Goal: Information Seeking & Learning: Learn about a topic

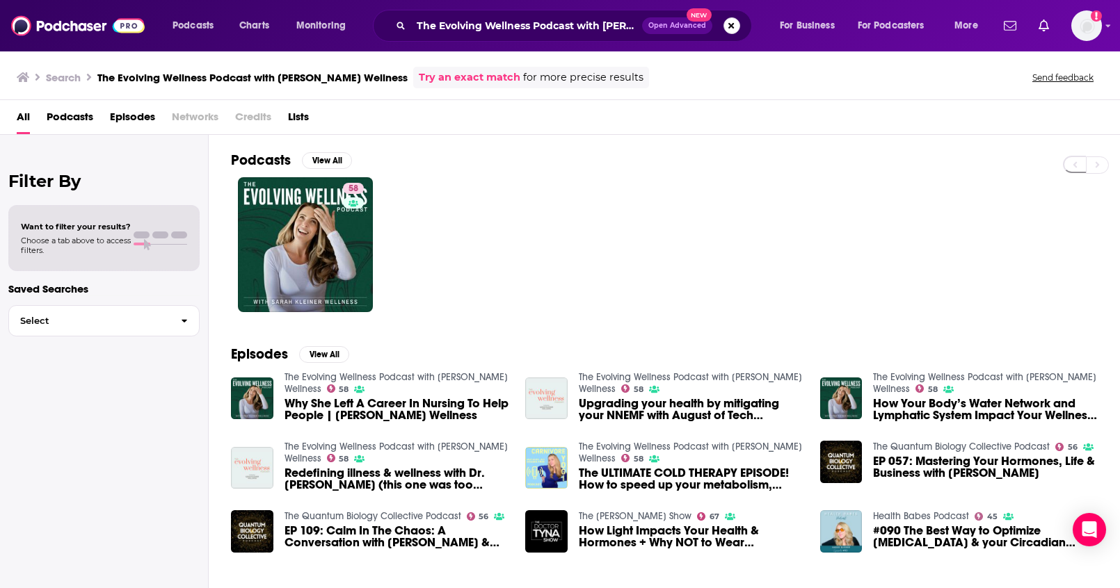
click at [725, 27] on button "Search podcasts, credits, & more..." at bounding box center [731, 25] width 17 height 17
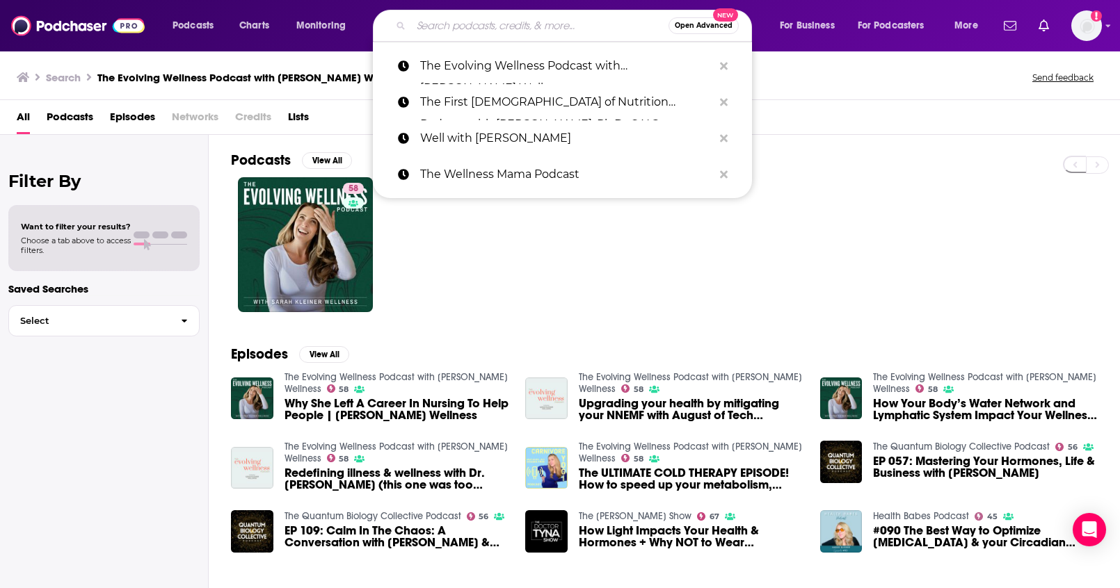
paste input "Divij's Den"
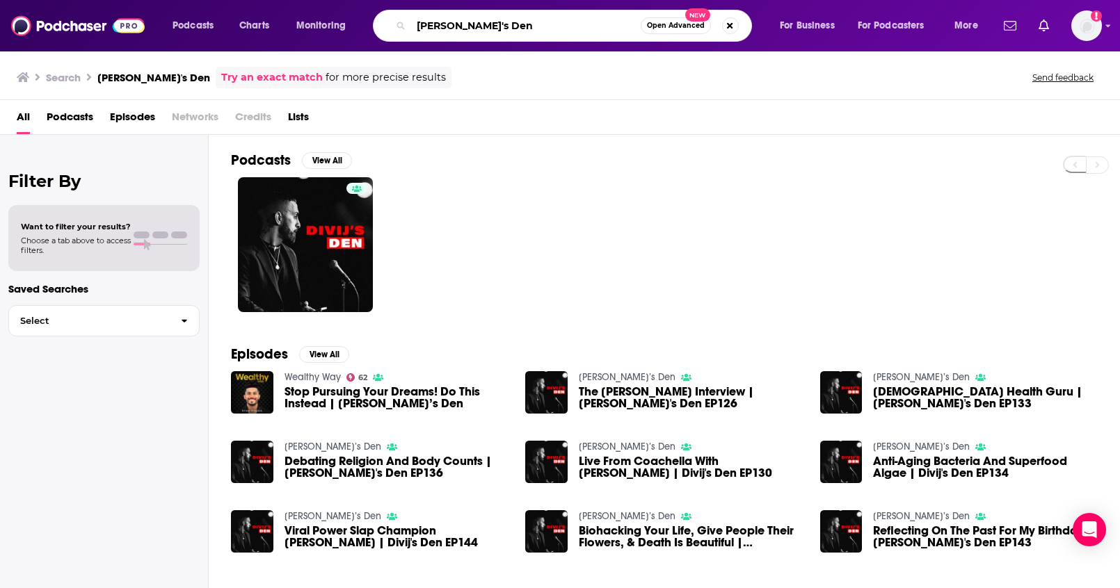
drag, startPoint x: 484, startPoint y: 25, endPoint x: 367, endPoint y: 15, distance: 117.3
click at [367, 15] on div "Podcasts Charts Monitoring Divij's Den Open Advanced New For Business For Podca…" at bounding box center [577, 26] width 828 height 32
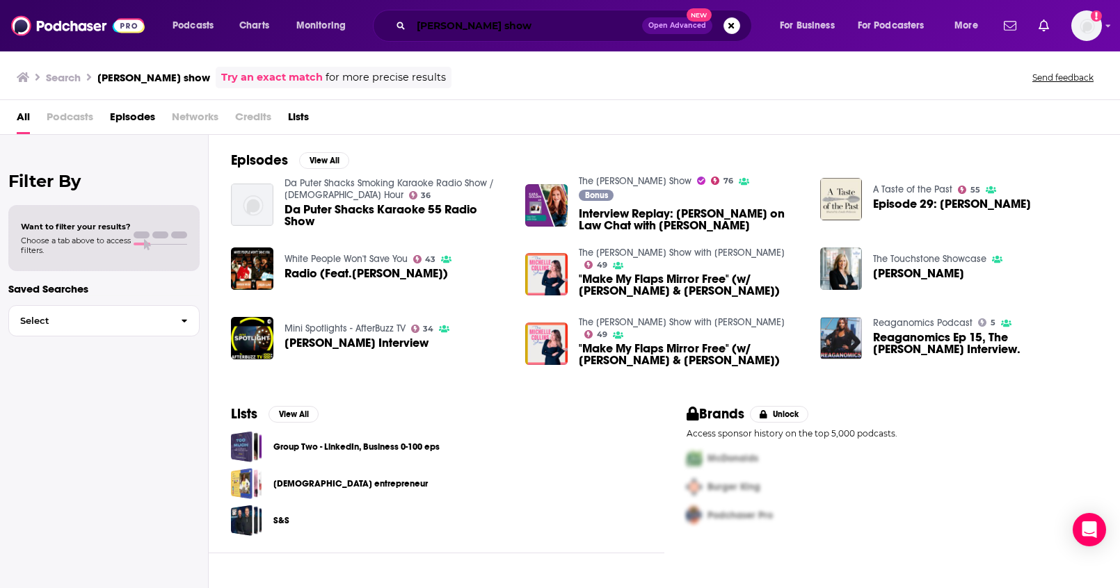
click at [414, 27] on input "kara golden show" at bounding box center [526, 26] width 231 height 22
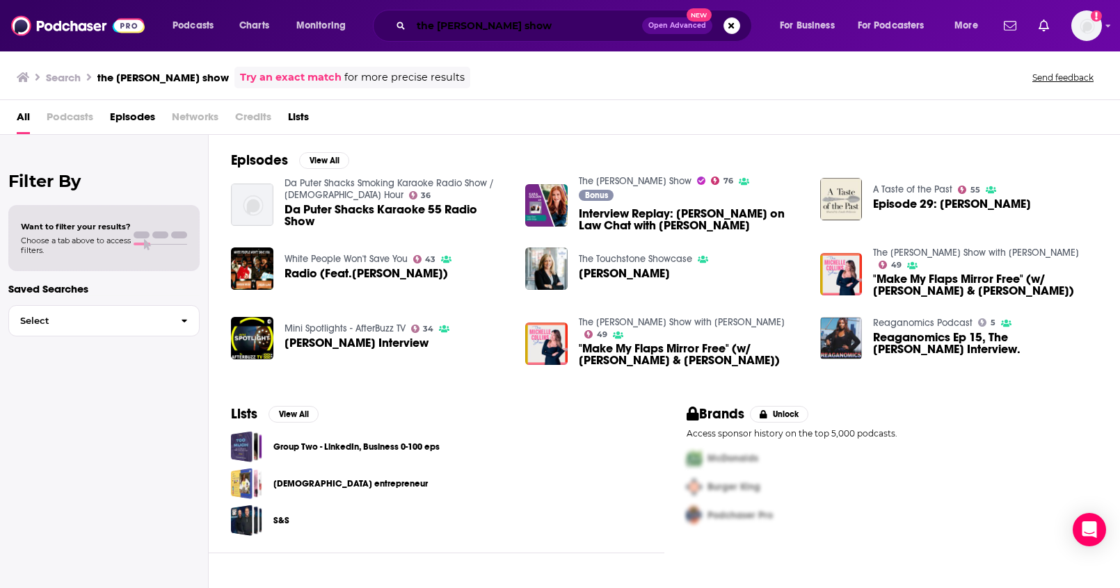
click at [492, 31] on input "the kara golden show" at bounding box center [526, 26] width 231 height 22
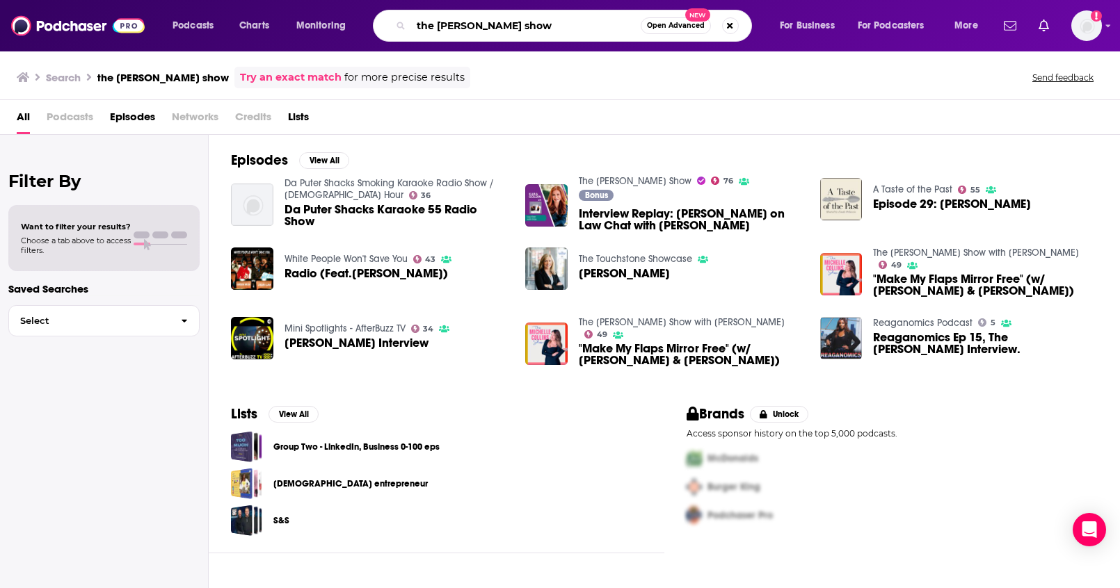
type input "the kara goldin show"
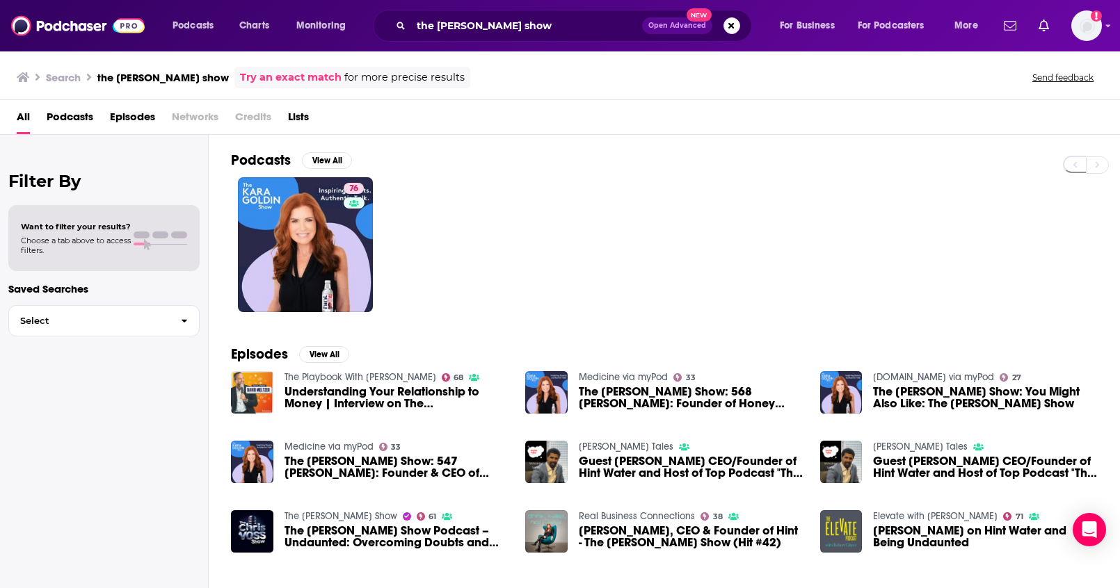
click at [739, 34] on div "the kara goldin show Open Advanced New" at bounding box center [562, 26] width 379 height 32
click at [735, 33] on span "Open Advanced New" at bounding box center [691, 25] width 98 height 17
click at [732, 28] on button "Search podcasts, credits, & more..." at bounding box center [731, 25] width 17 height 17
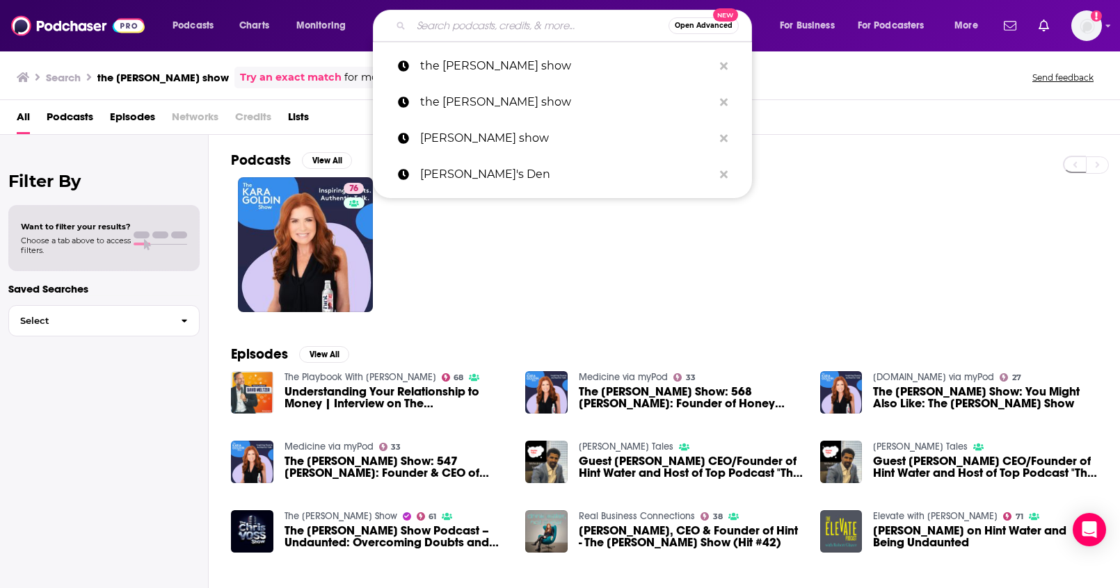
paste input "Doctor V | Kien Vuu"
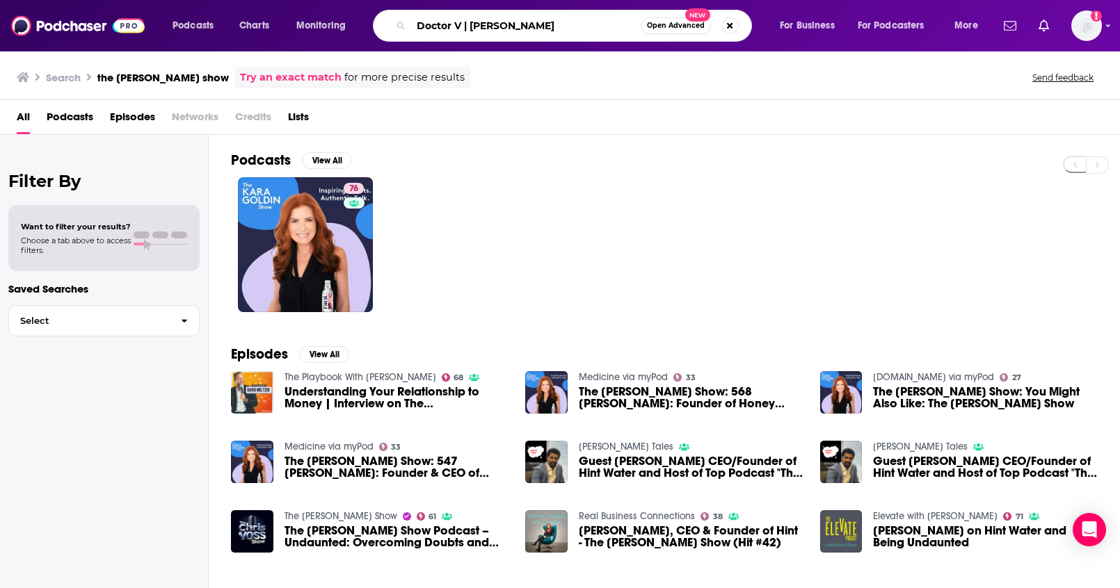
type input "Doctor V | Kien Vuu"
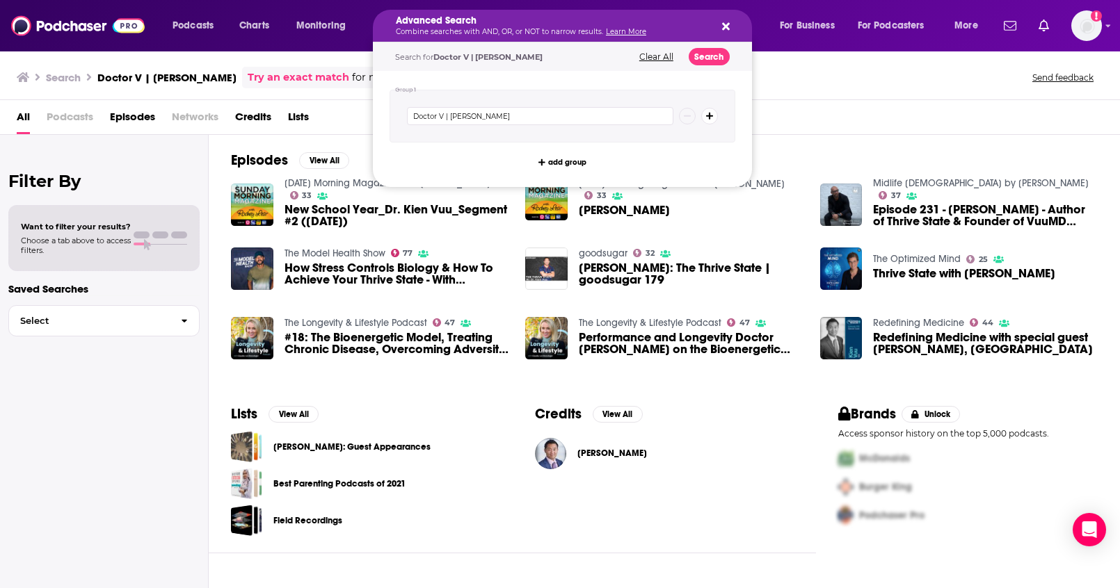
click at [727, 23] on icon "Search podcasts, credits, & more..." at bounding box center [726, 27] width 8 height 8
drag, startPoint x: 544, startPoint y: 24, endPoint x: 470, endPoint y: 27, distance: 74.5
click at [729, 27] on div "Advanced Search Combine searches with AND, OR, or NOT to narrow results. Learn …" at bounding box center [562, 26] width 379 height 32
click at [722, 29] on icon "Search podcasts, credits, & more..." at bounding box center [726, 27] width 8 height 8
drag, startPoint x: 536, startPoint y: 25, endPoint x: 471, endPoint y: 26, distance: 64.7
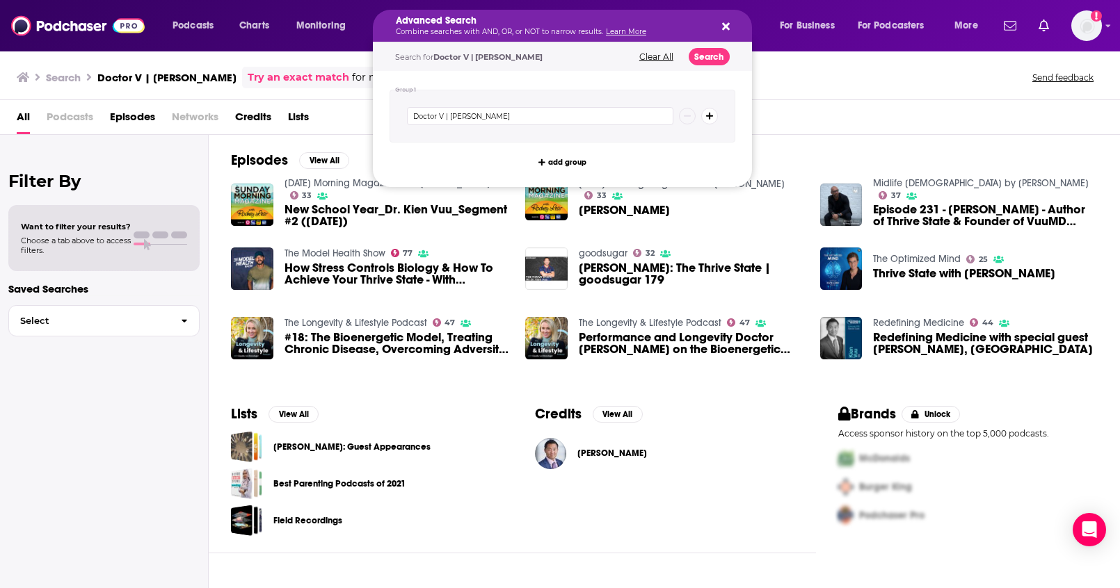
click at [729, 25] on div "Advanced Search Combine searches with AND, OR, or NOT to narrow results. Learn …" at bounding box center [562, 26] width 379 height 32
click at [718, 27] on button "Search podcasts, credits, & more..." at bounding box center [723, 25] width 11 height 11
click at [814, 94] on div "Search Doctor V | Kien Vuu Try an exact match for more precise results Send fee…" at bounding box center [560, 75] width 1120 height 50
click at [651, 58] on button "Clear All" at bounding box center [656, 57] width 42 height 10
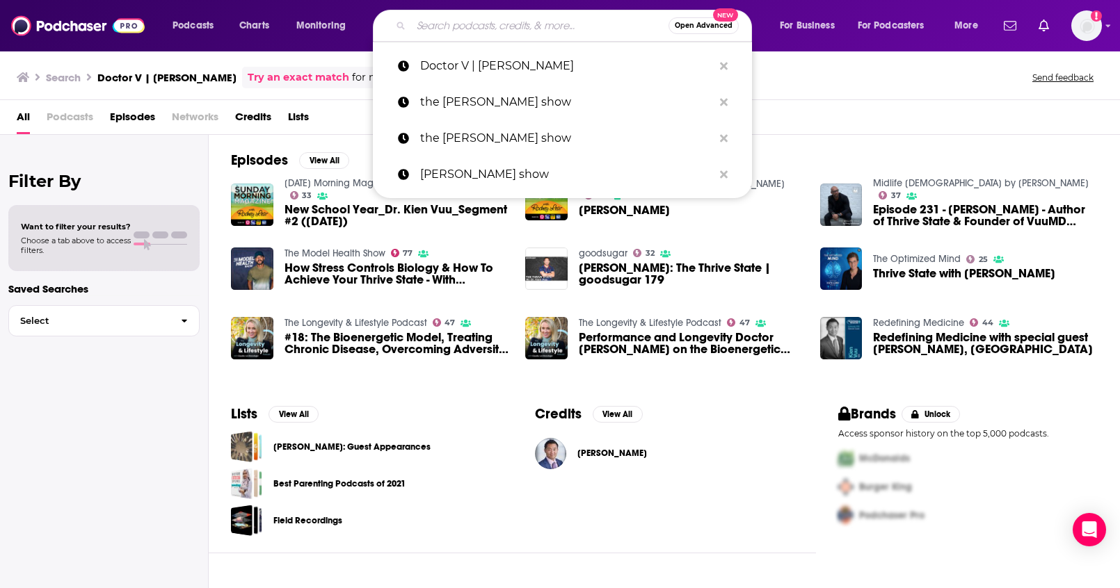
click at [800, 93] on div "Search Doctor V | Kien Vuu Try an exact match for more precise results Send fee…" at bounding box center [560, 75] width 1120 height 50
click at [510, 22] on input "Search podcasts, credits, & more..." at bounding box center [539, 26] width 257 height 22
click at [494, 66] on p "Doctor V | Kien Vuu" at bounding box center [566, 66] width 293 height 36
type input "Doctor V | Kien Vuu"
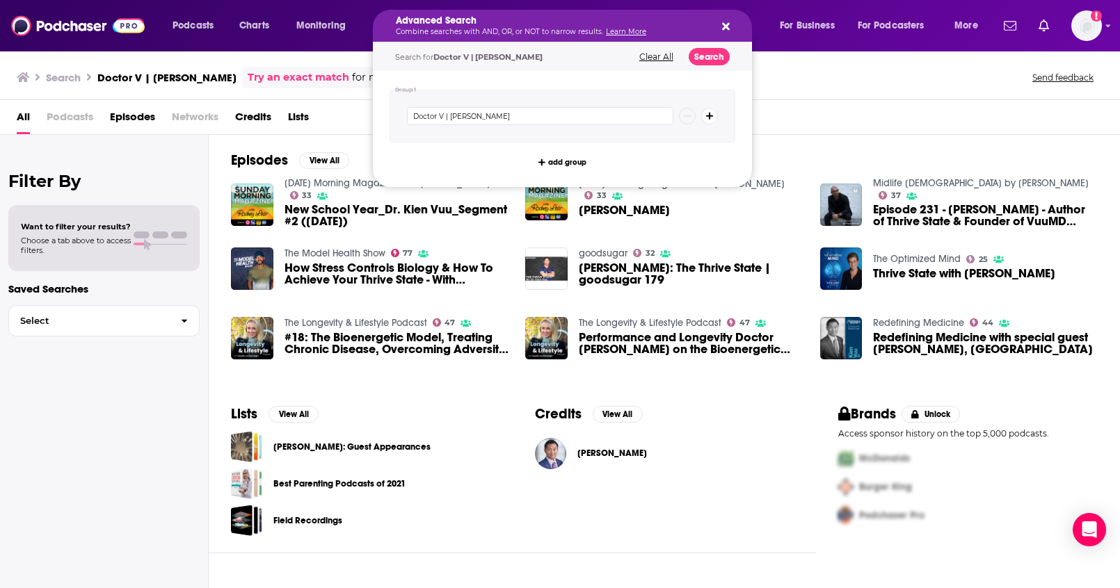
drag, startPoint x: 471, startPoint y: 29, endPoint x: 529, endPoint y: 31, distance: 58.4
click at [728, 25] on icon "Search podcasts, credits, & more..." at bounding box center [726, 26] width 8 height 11
click at [181, 21] on span "Podcasts" at bounding box center [192, 25] width 41 height 19
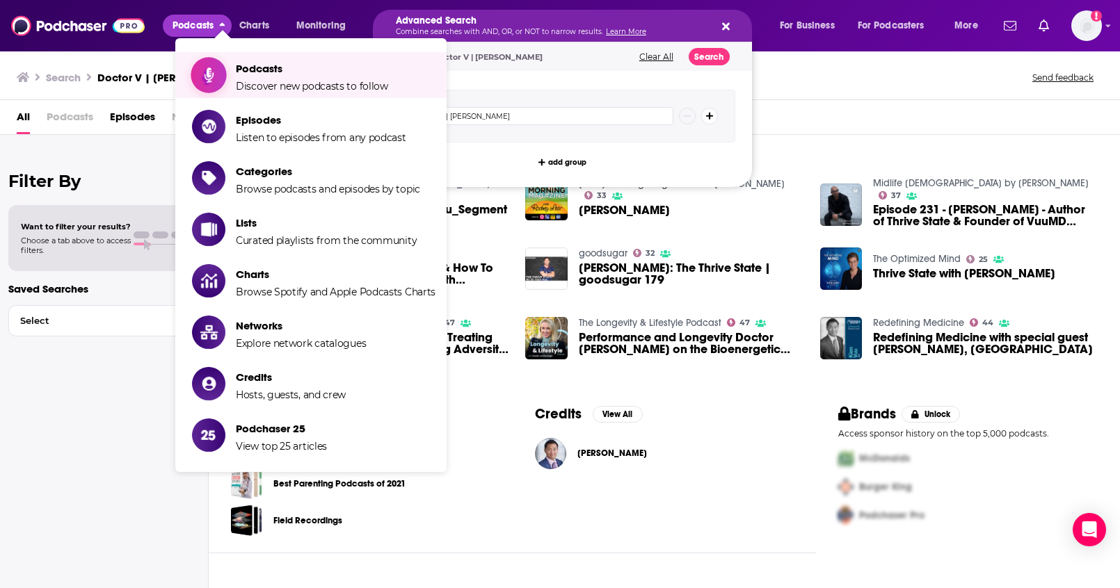
click at [250, 70] on span "Podcasts" at bounding box center [312, 68] width 152 height 13
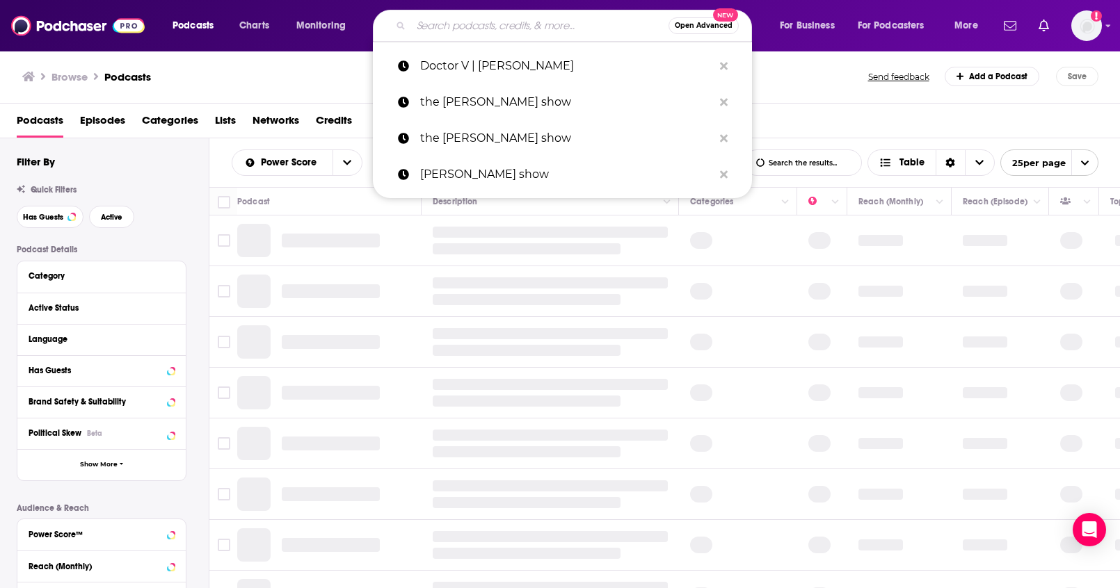
click at [471, 25] on input "Search podcasts, credits, & more..." at bounding box center [539, 26] width 257 height 22
paste input "Doctor V | Kien Vuu"
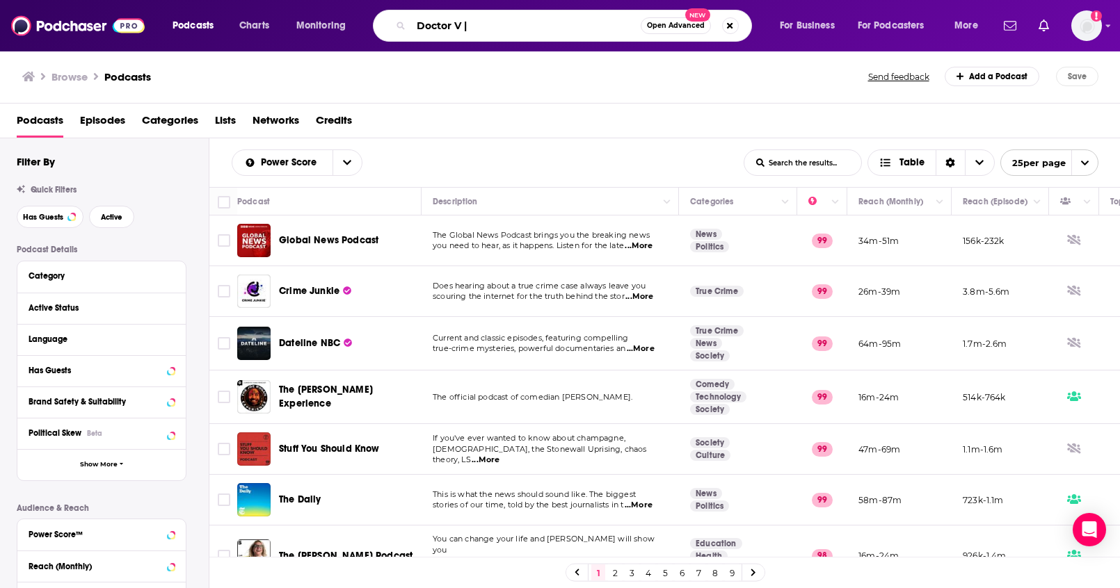
type input "Doctor V"
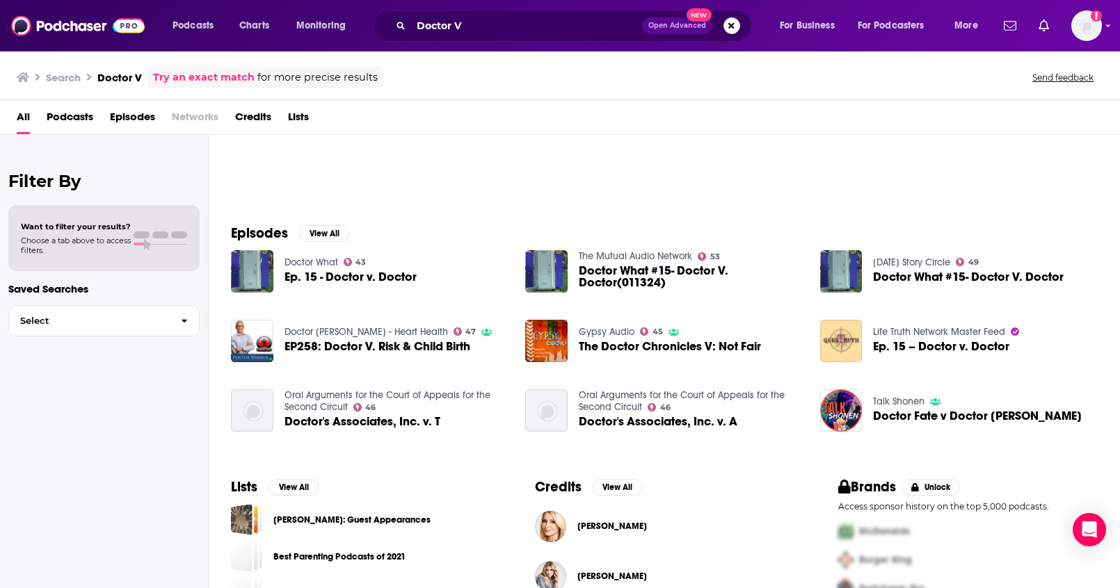
scroll to position [197, 0]
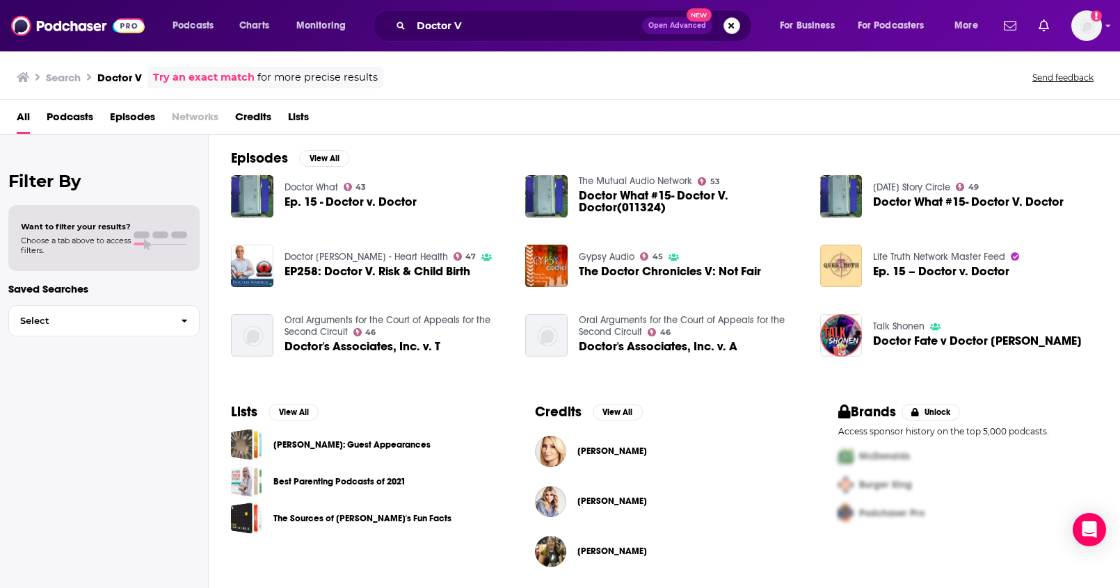
click at [727, 28] on button "Search podcasts, credits, & more..." at bounding box center [731, 25] width 17 height 17
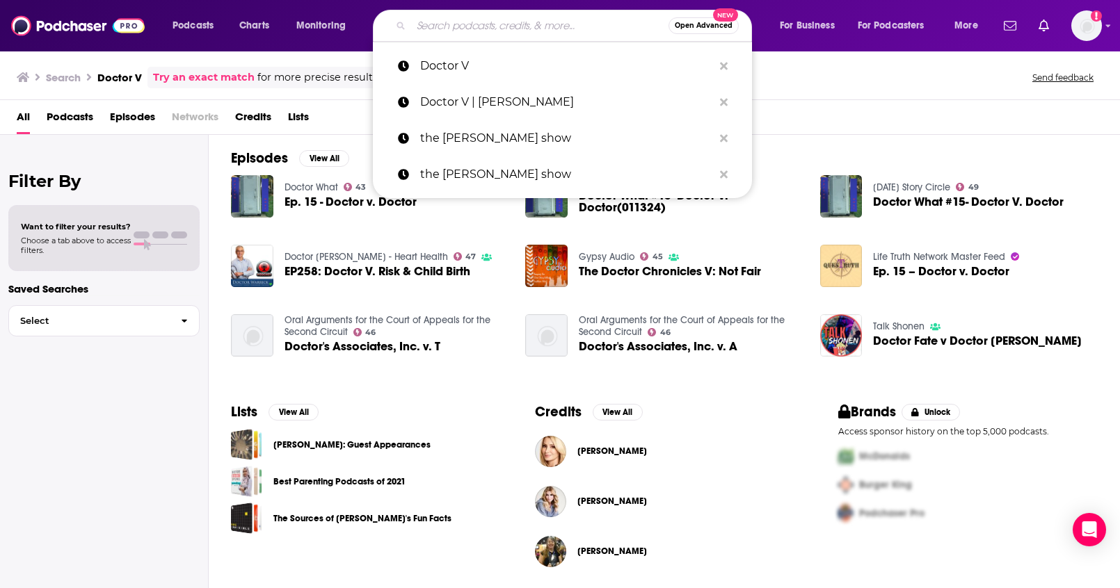
paste input "4 Billion Years Old & It Healed My Father"
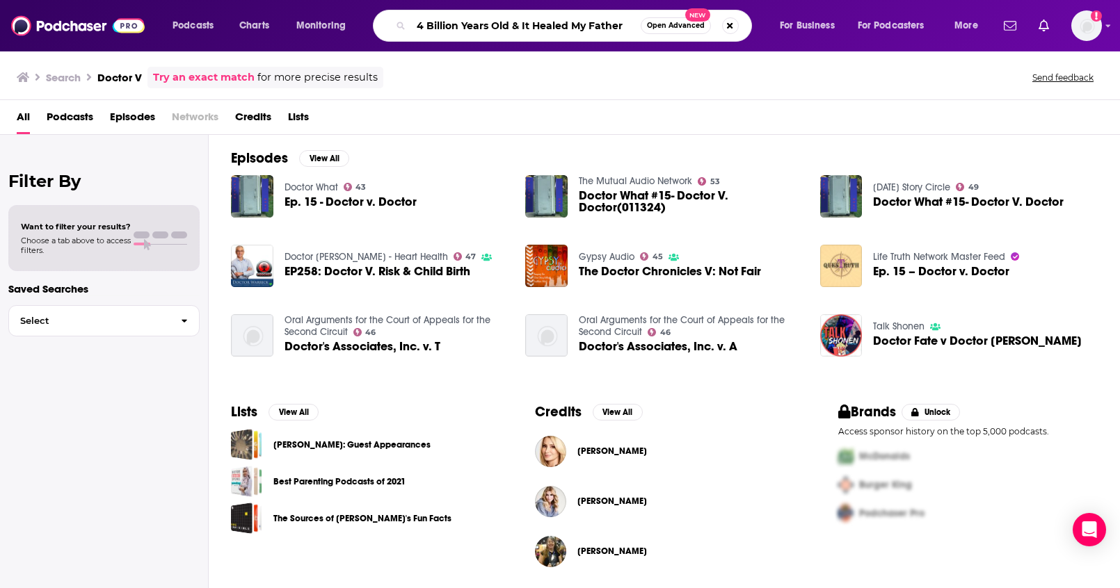
type input "4 Billion Years Old & It Healed My Father"
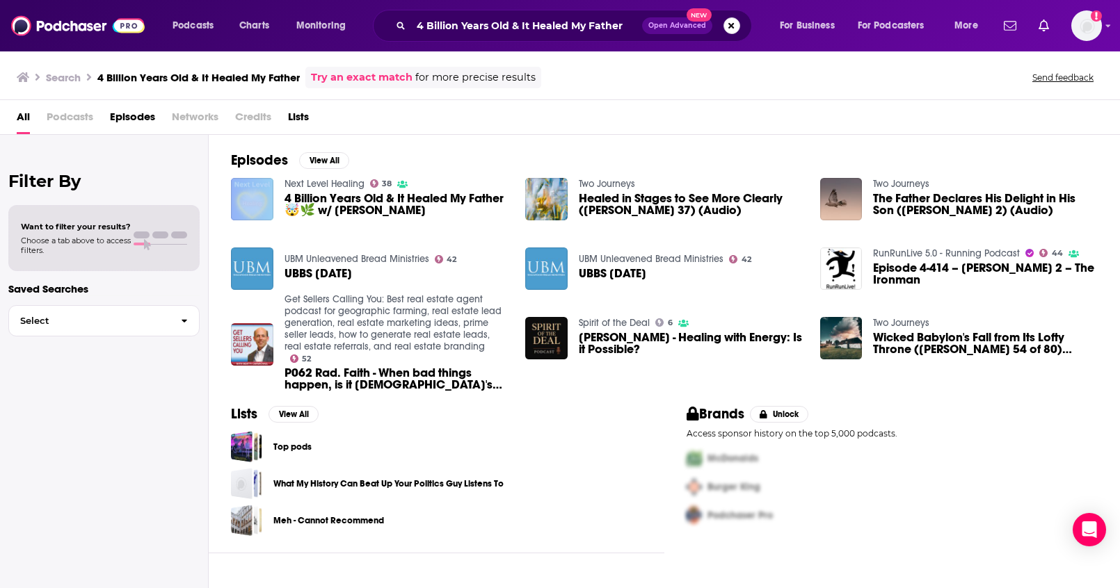
click at [729, 28] on button "Search podcasts, credits, & more..." at bounding box center [731, 25] width 17 height 17
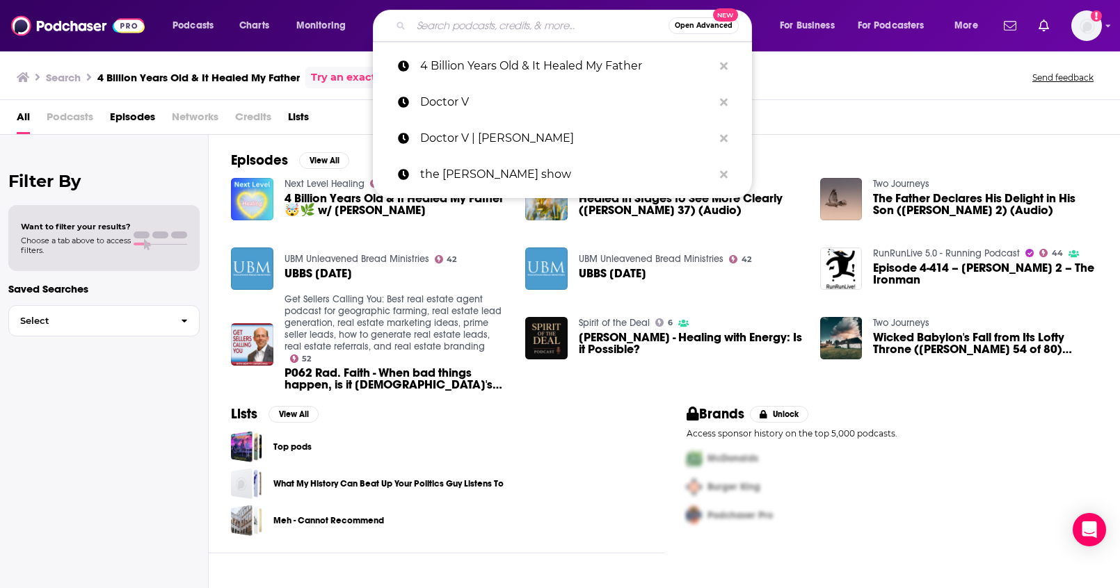
paste input "Growth Now Movement with Justin Schenck"
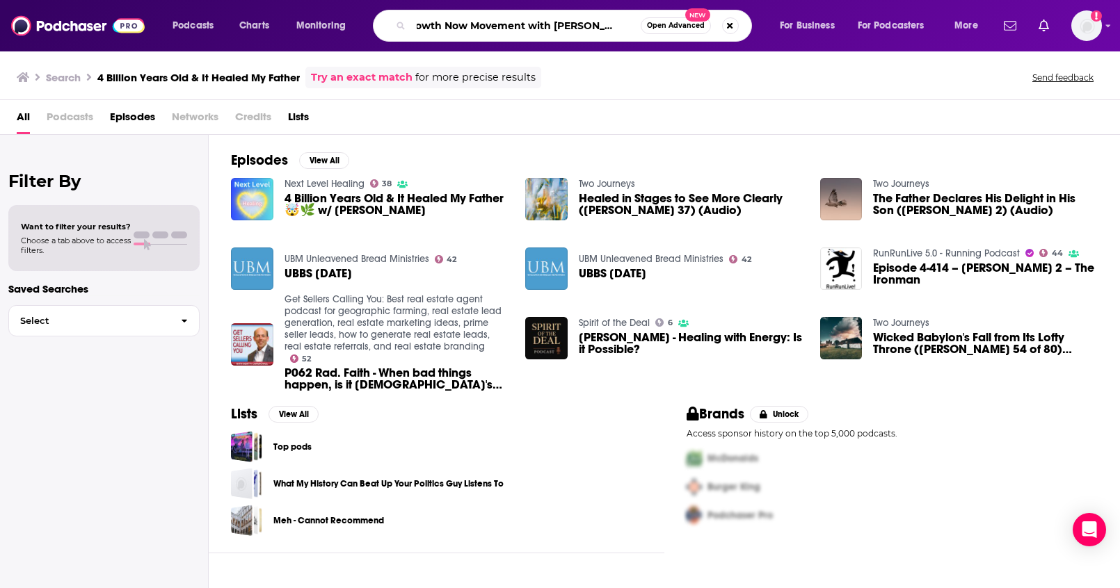
type input "Growth Now Movement with Justin Schenck"
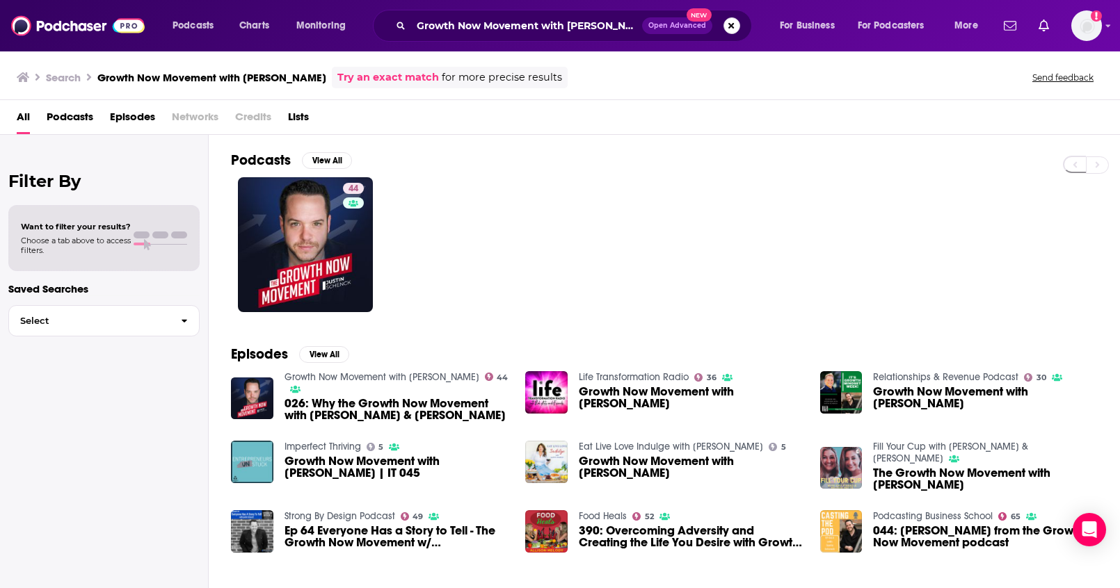
click at [727, 27] on button "Search podcasts, credits, & more..." at bounding box center [731, 25] width 17 height 17
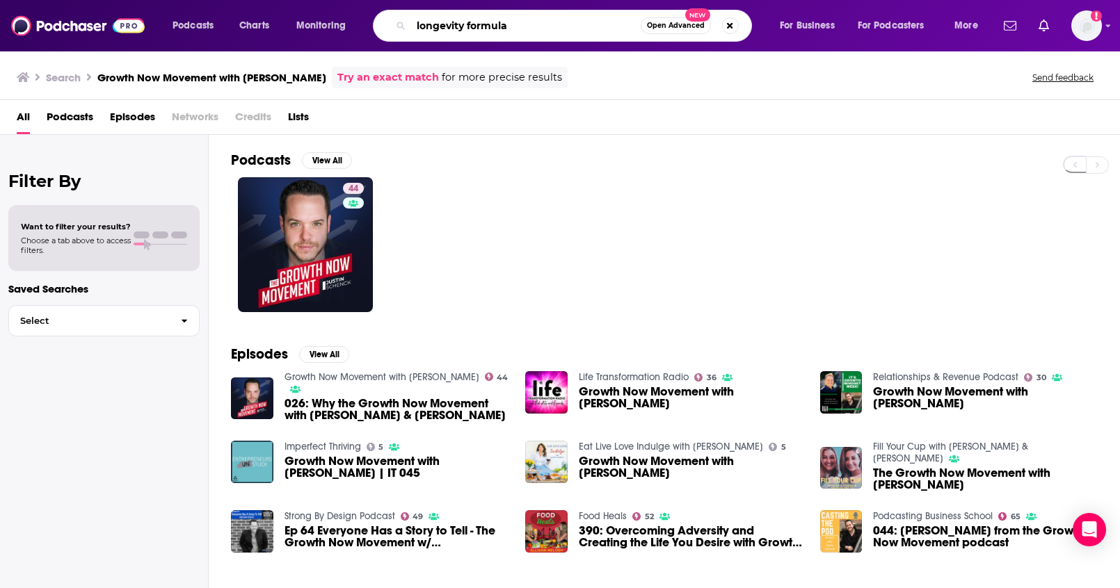
type input "longevity formula"
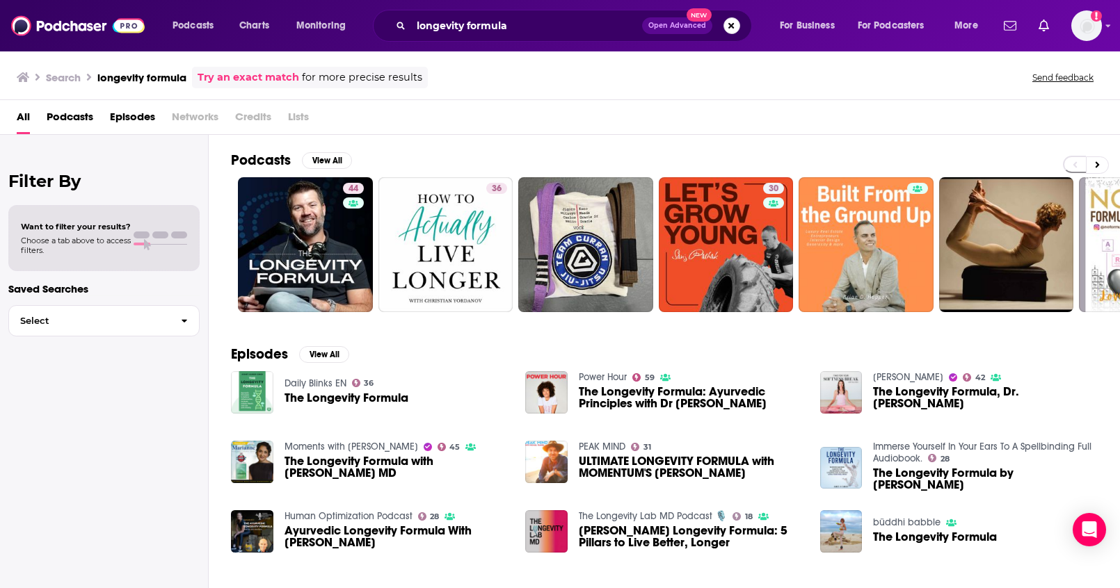
click at [727, 28] on button "Search podcasts, credits, & more..." at bounding box center [731, 25] width 17 height 17
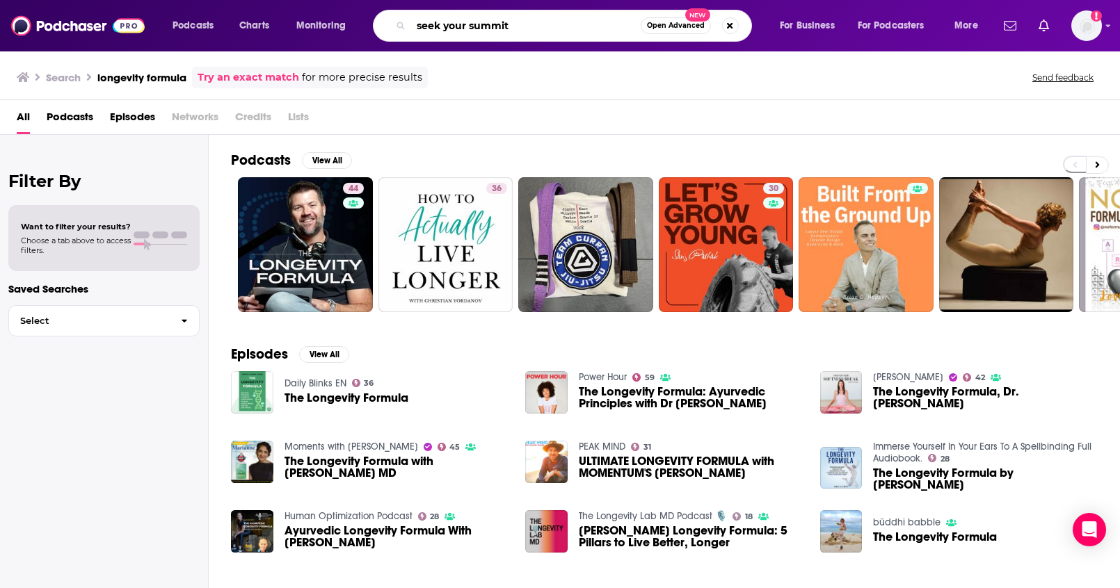
type input "seek your summit"
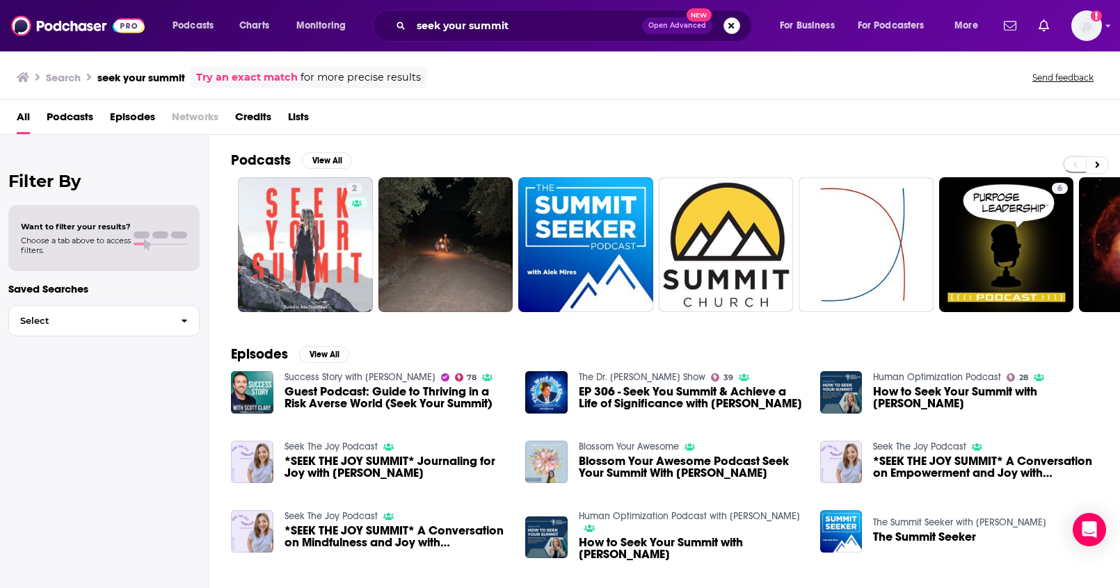
click at [734, 29] on button "Search podcasts, credits, & more..." at bounding box center [731, 25] width 17 height 17
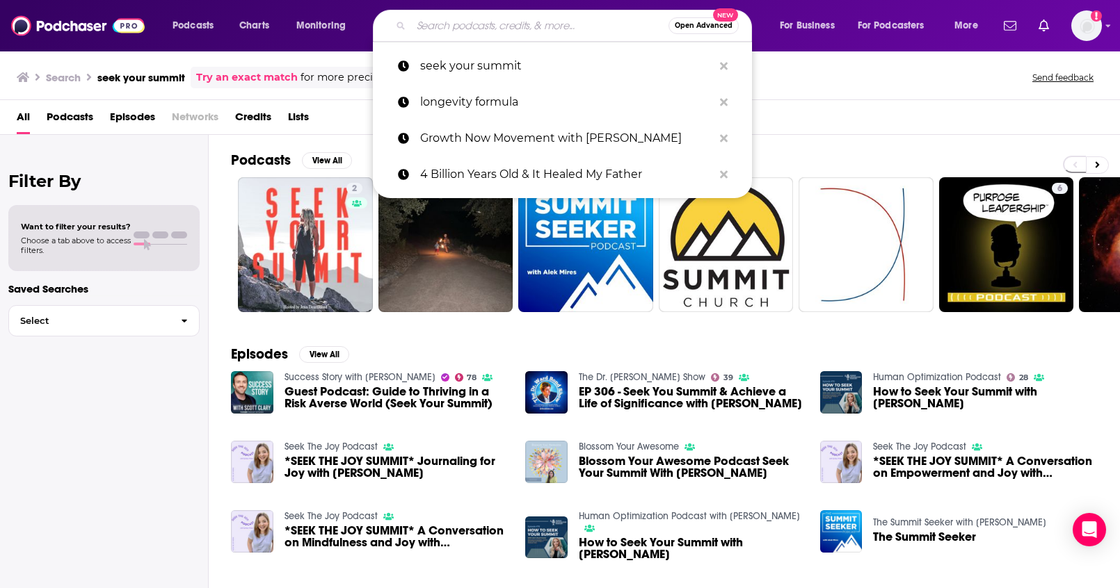
paste input "Jenn Drummond"
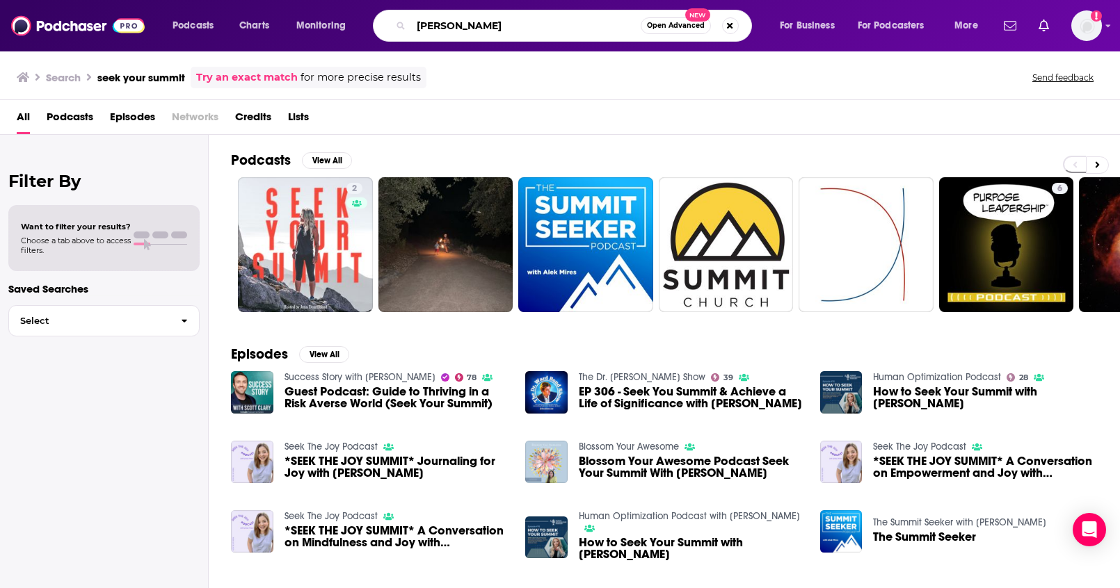
type input "Jenn Drummond"
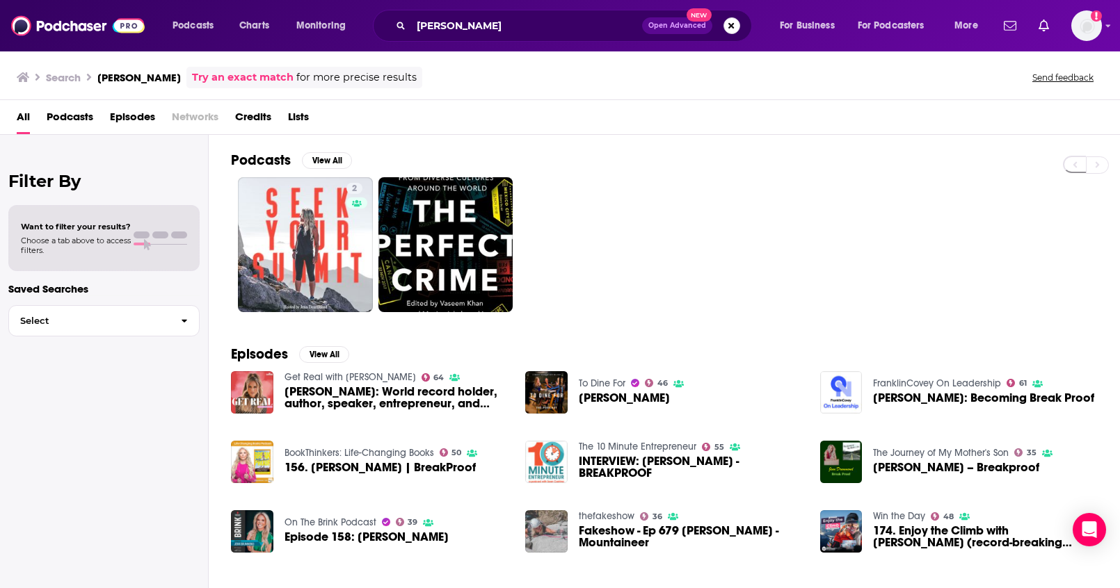
click at [736, 30] on button "Search podcasts, credits, & more..." at bounding box center [731, 25] width 17 height 17
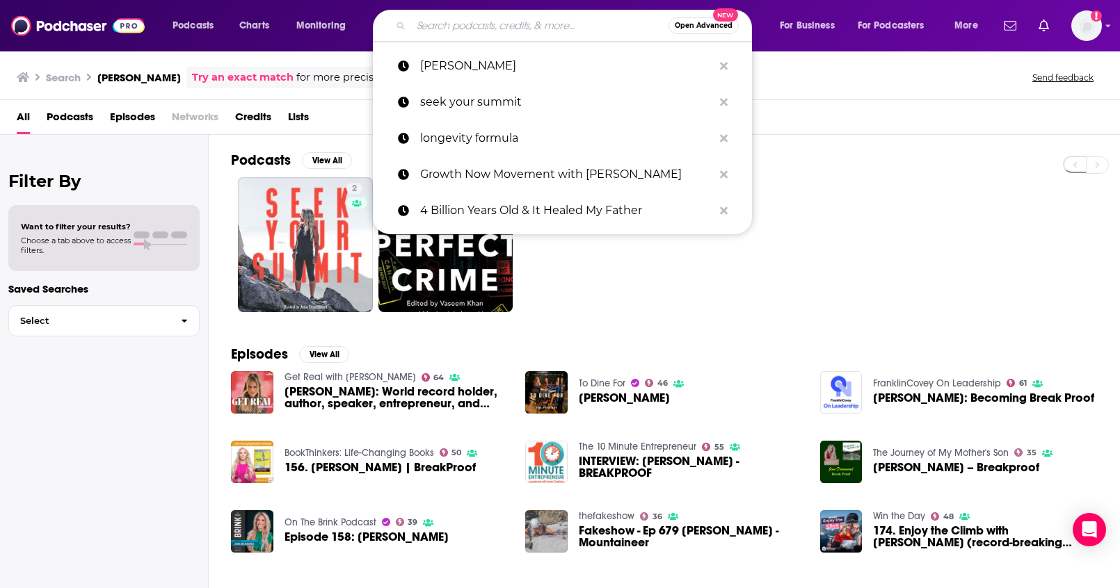
paste input "Doctor V | Kien Vuu MD"
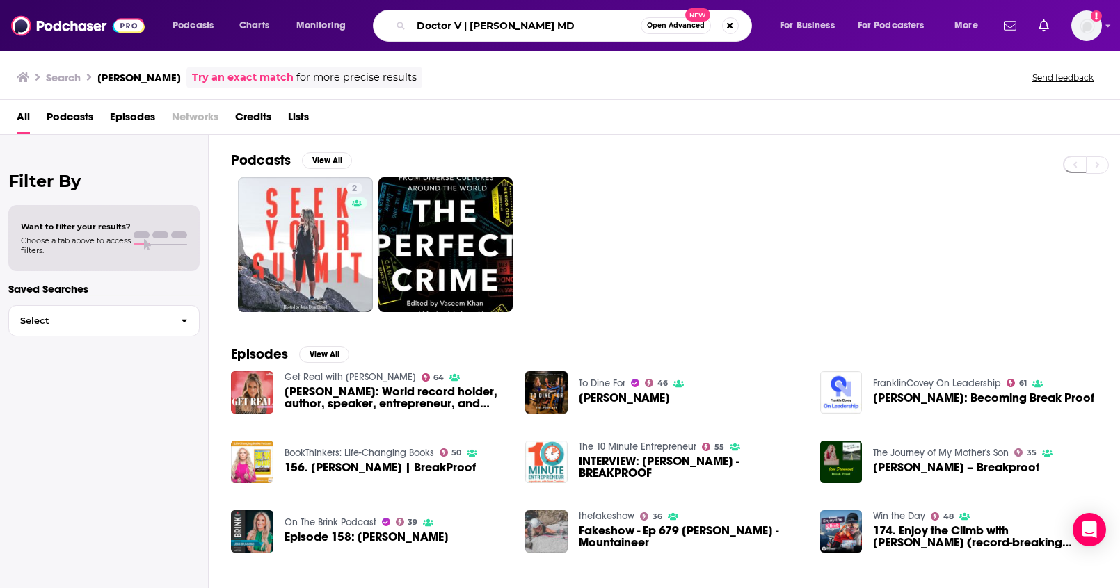
drag, startPoint x: 476, startPoint y: 26, endPoint x: 391, endPoint y: 18, distance: 85.2
click at [391, 18] on div "Doctor V | Kien Vuu MD Open Advanced New" at bounding box center [562, 26] width 379 height 32
drag, startPoint x: 491, startPoint y: 26, endPoint x: 469, endPoint y: 26, distance: 21.6
click at [469, 26] on input "[PERSON_NAME]" at bounding box center [525, 26] width 229 height 22
type input "[PERSON_NAME]"
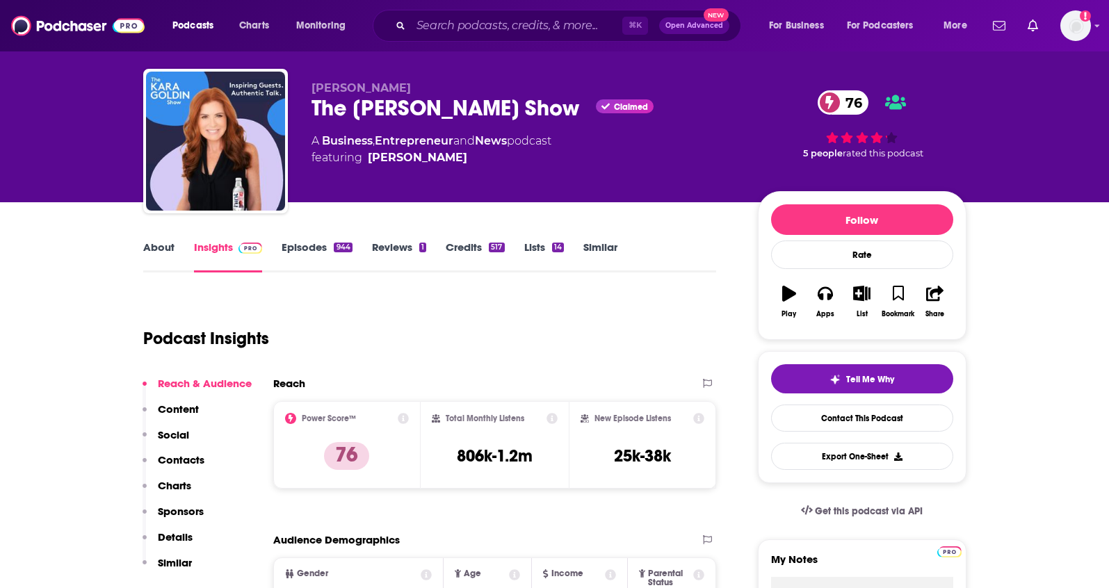
scroll to position [15, 0]
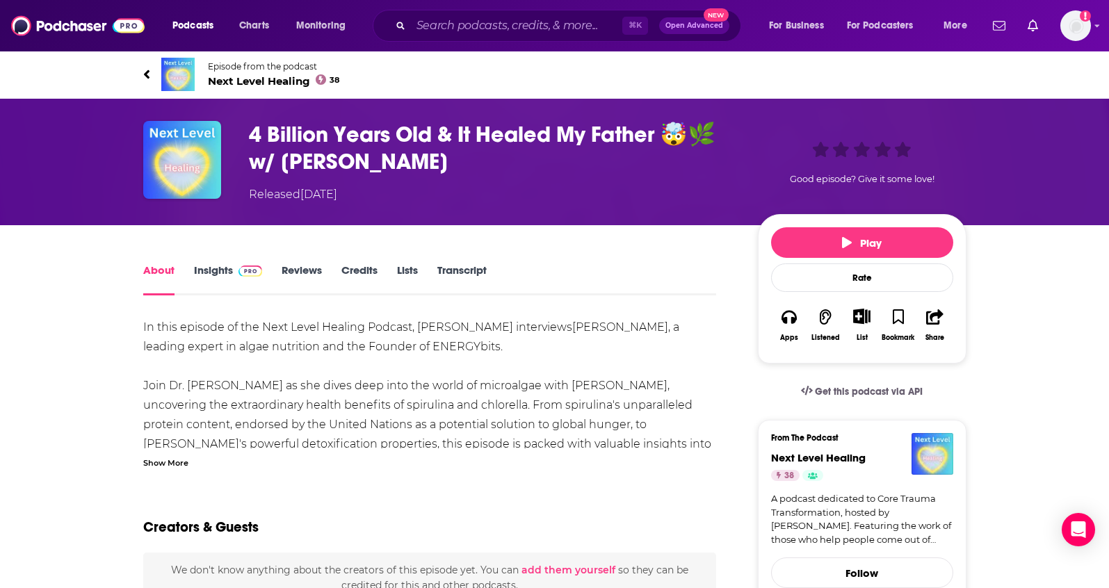
click at [217, 273] on link "Insights" at bounding box center [228, 280] width 69 height 32
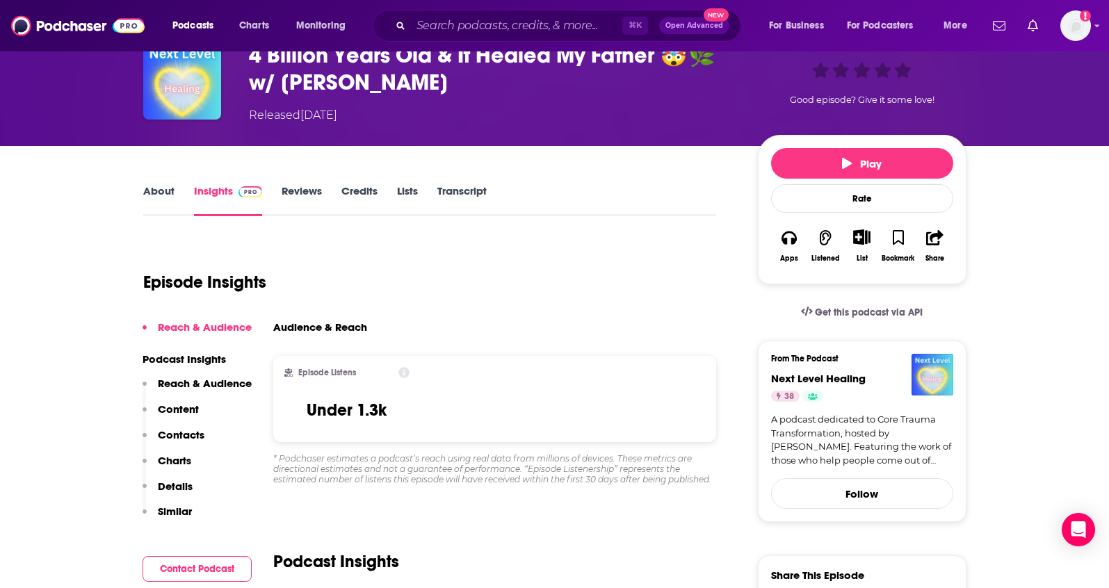
scroll to position [96, 0]
